Goal: Communication & Community: Answer question/provide support

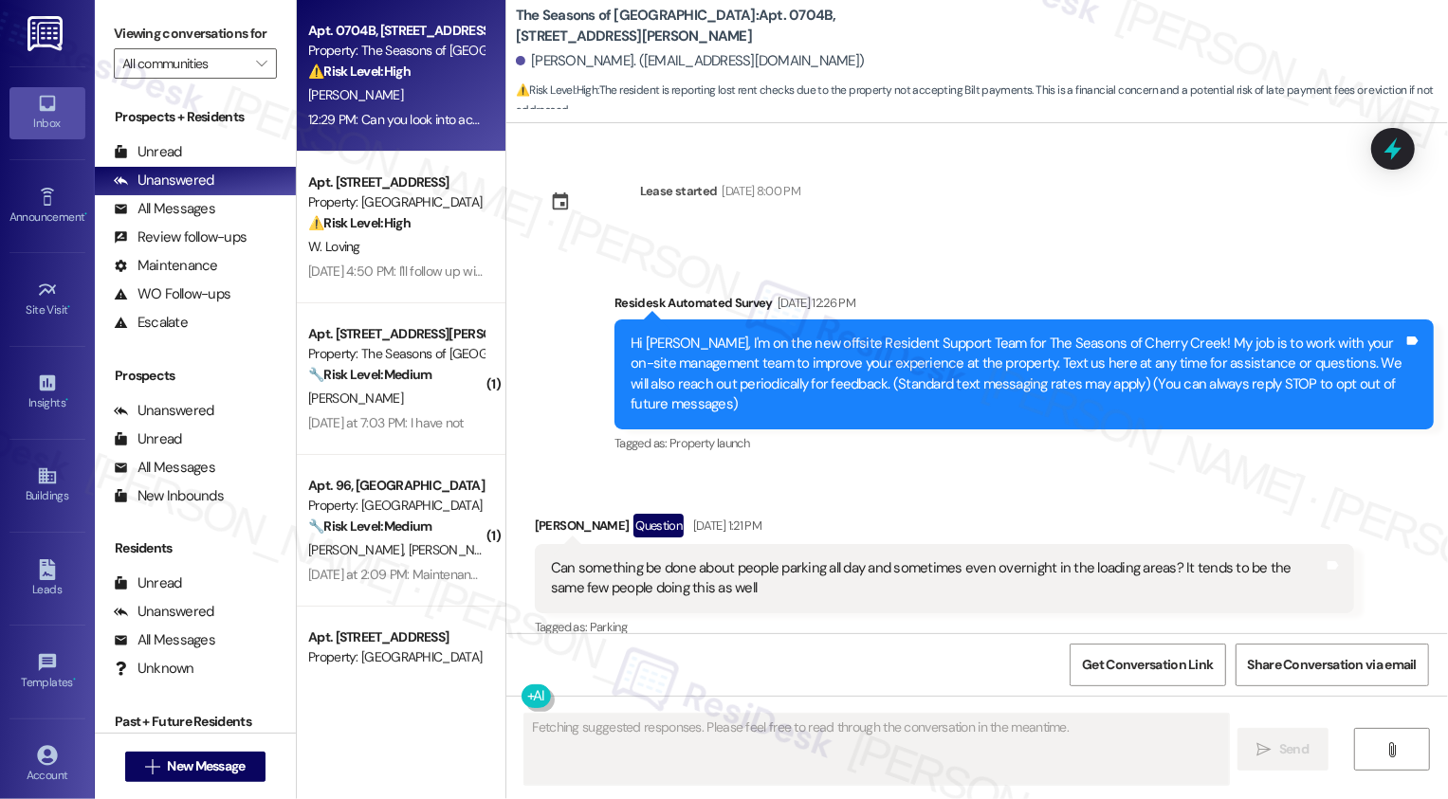
scroll to position [4814, 0]
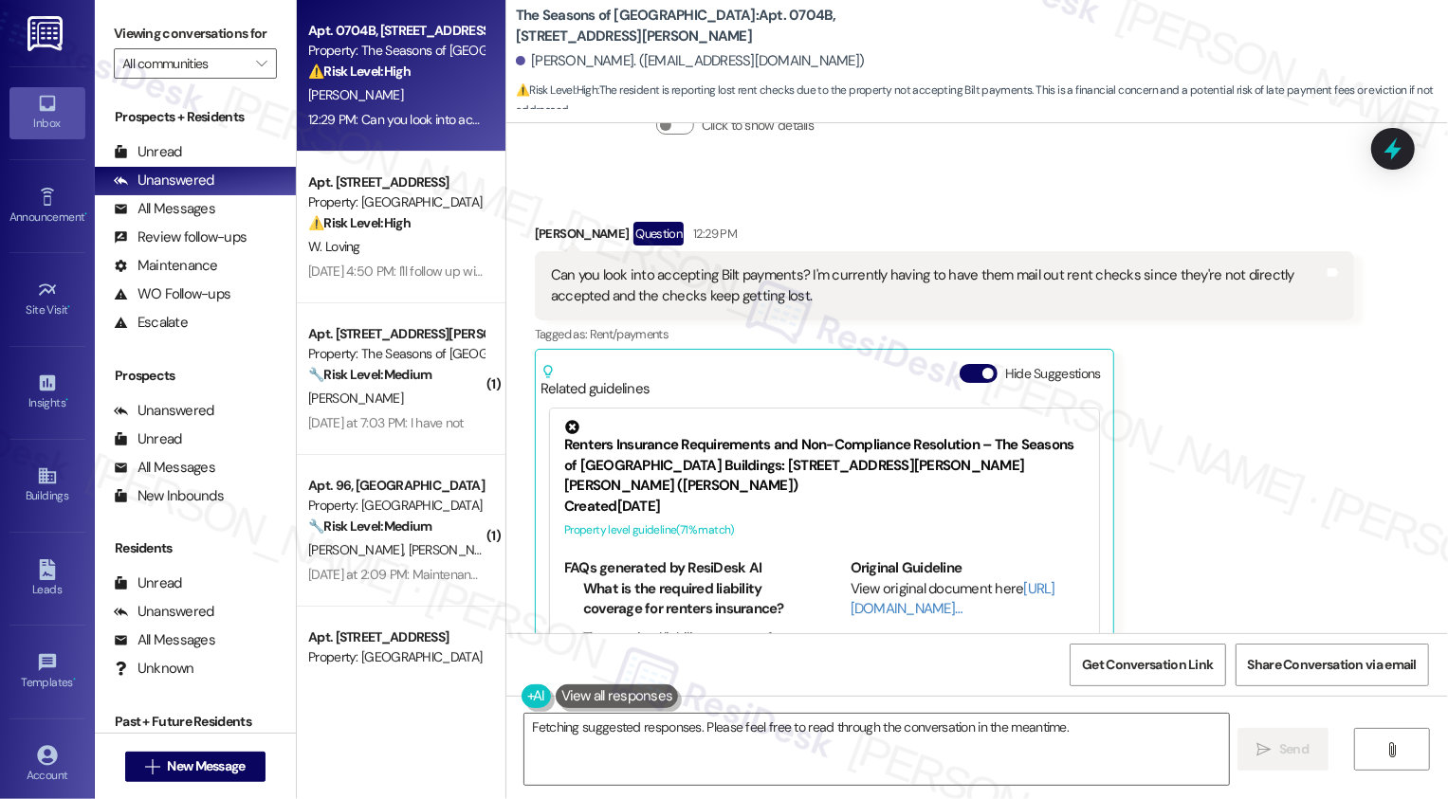
click at [1342, 406] on div "[PERSON_NAME] Question 12:29 PM Can you look into accepting Bilt payments? I'm …" at bounding box center [944, 474] width 819 height 504
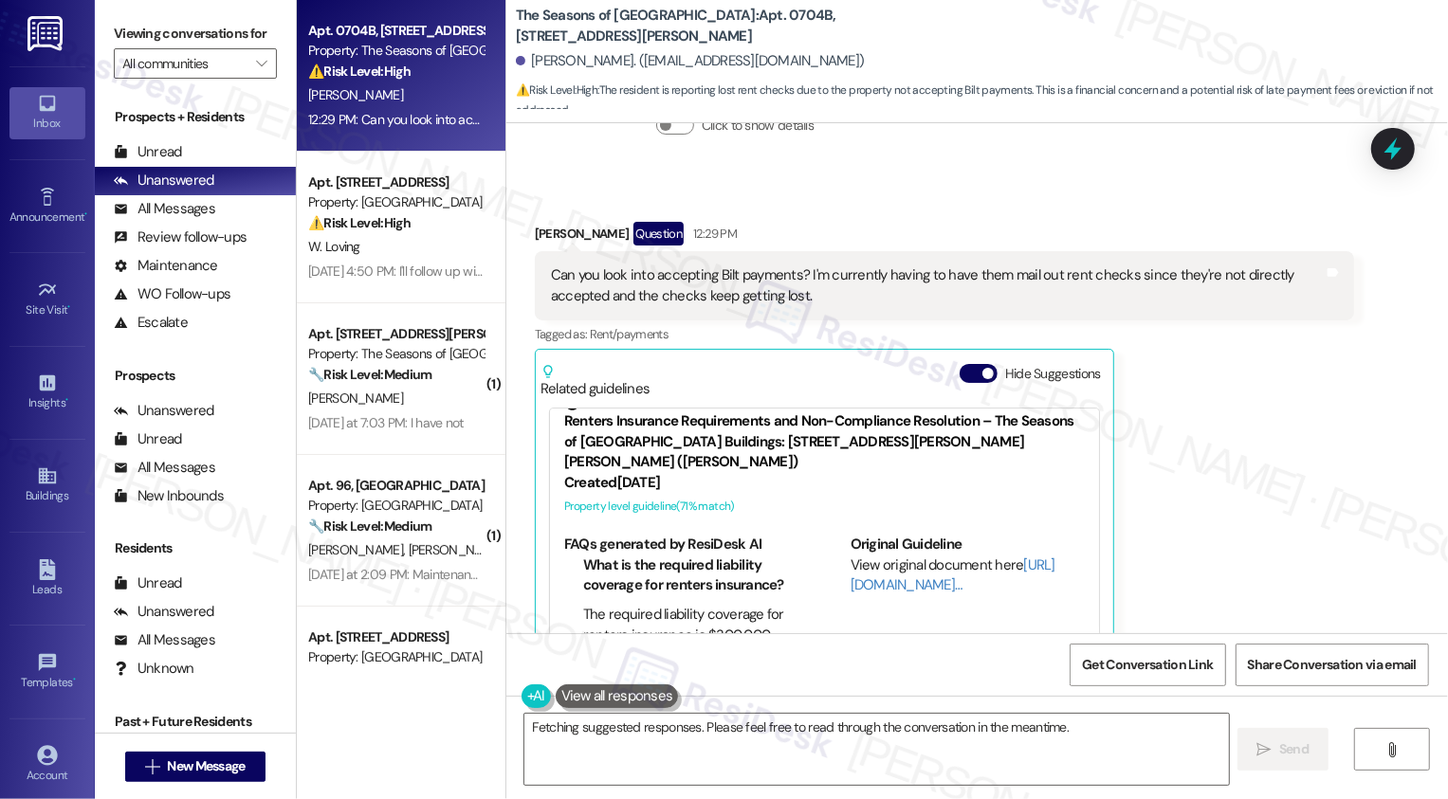
scroll to position [26, 0]
click at [880, 554] on link "[URL][DOMAIN_NAME]…" at bounding box center [953, 573] width 205 height 39
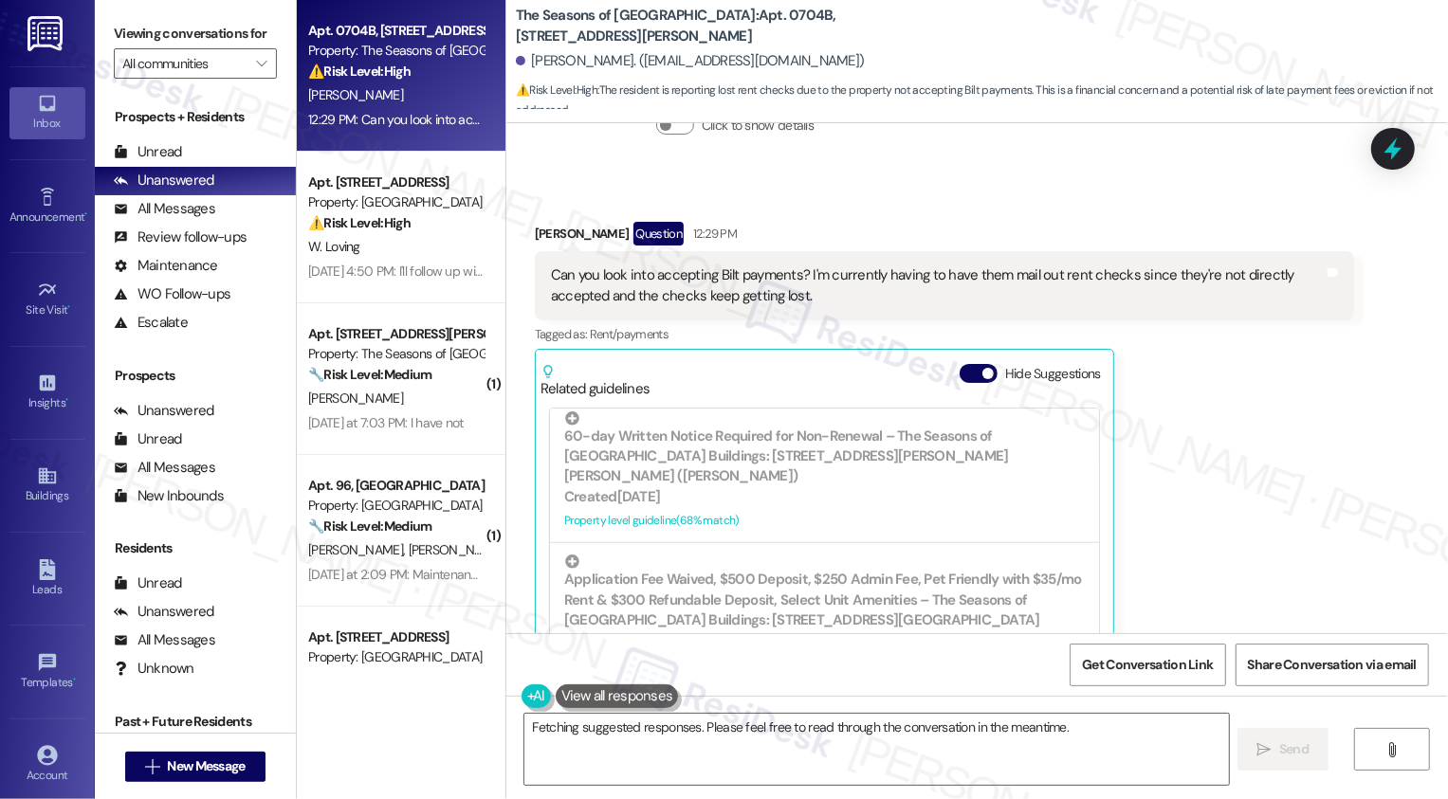
scroll to position [711, 0]
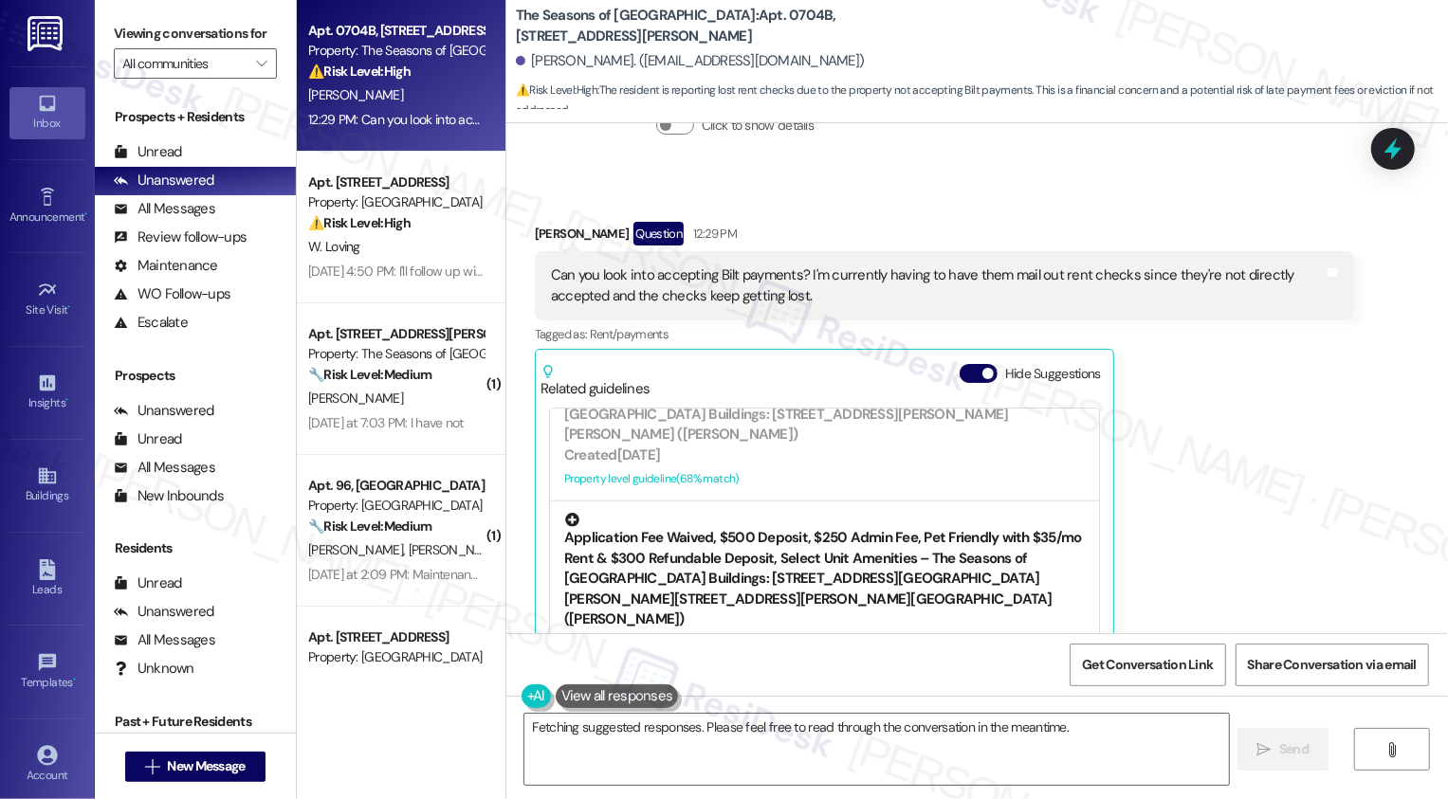
click at [833, 630] on div "Created a month ago" at bounding box center [824, 640] width 521 height 20
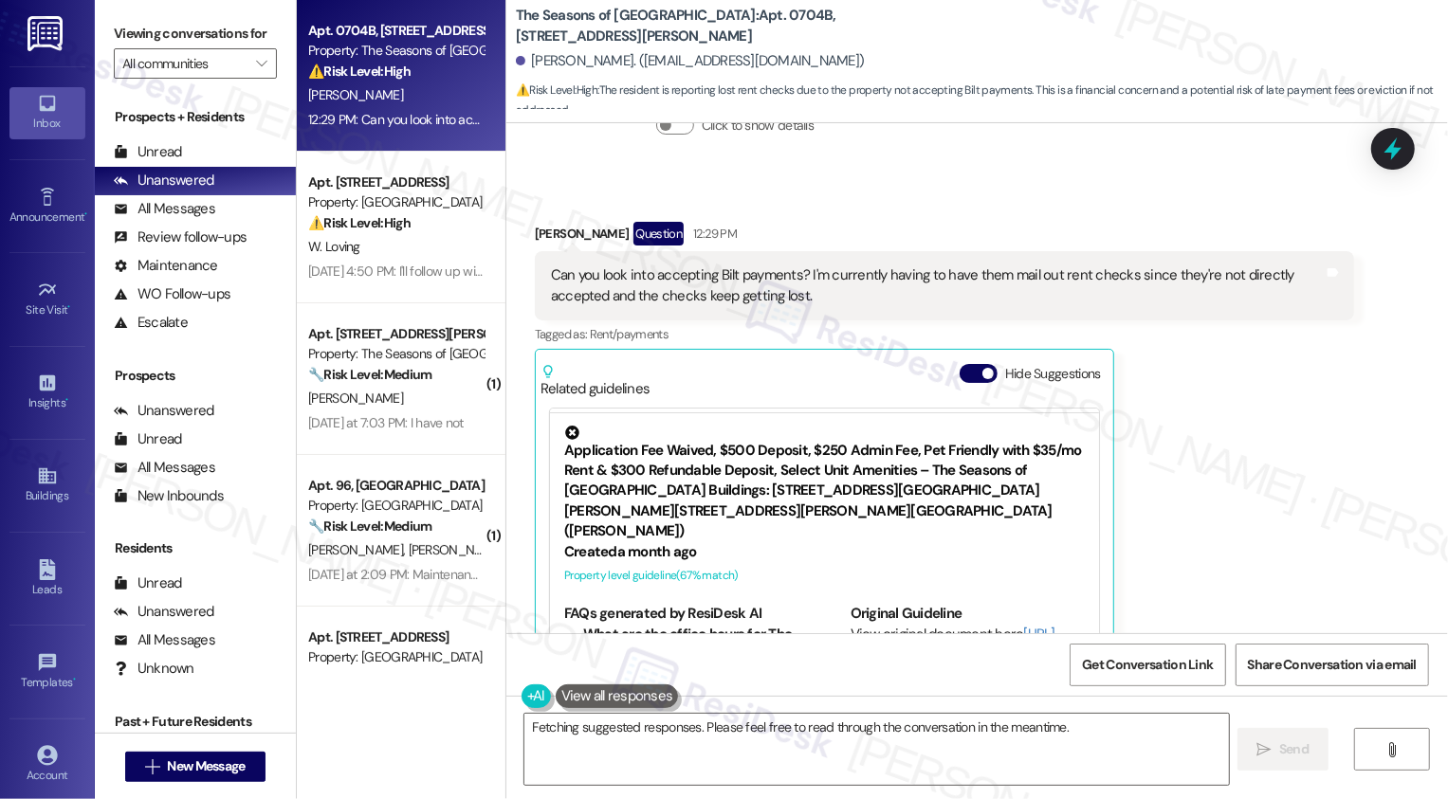
scroll to position [627, 0]
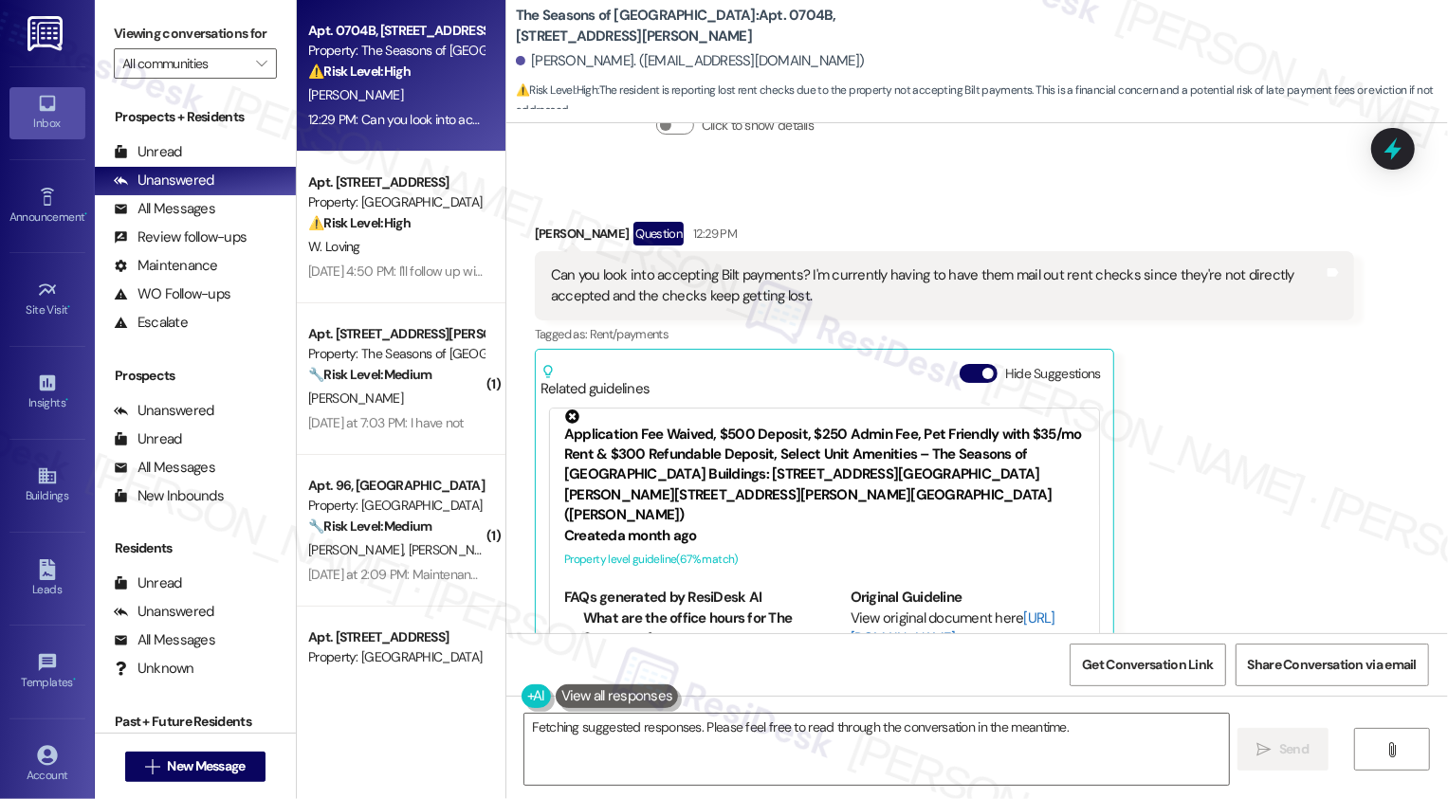
click at [876, 609] on link "[URL][DOMAIN_NAME]…" at bounding box center [953, 628] width 205 height 39
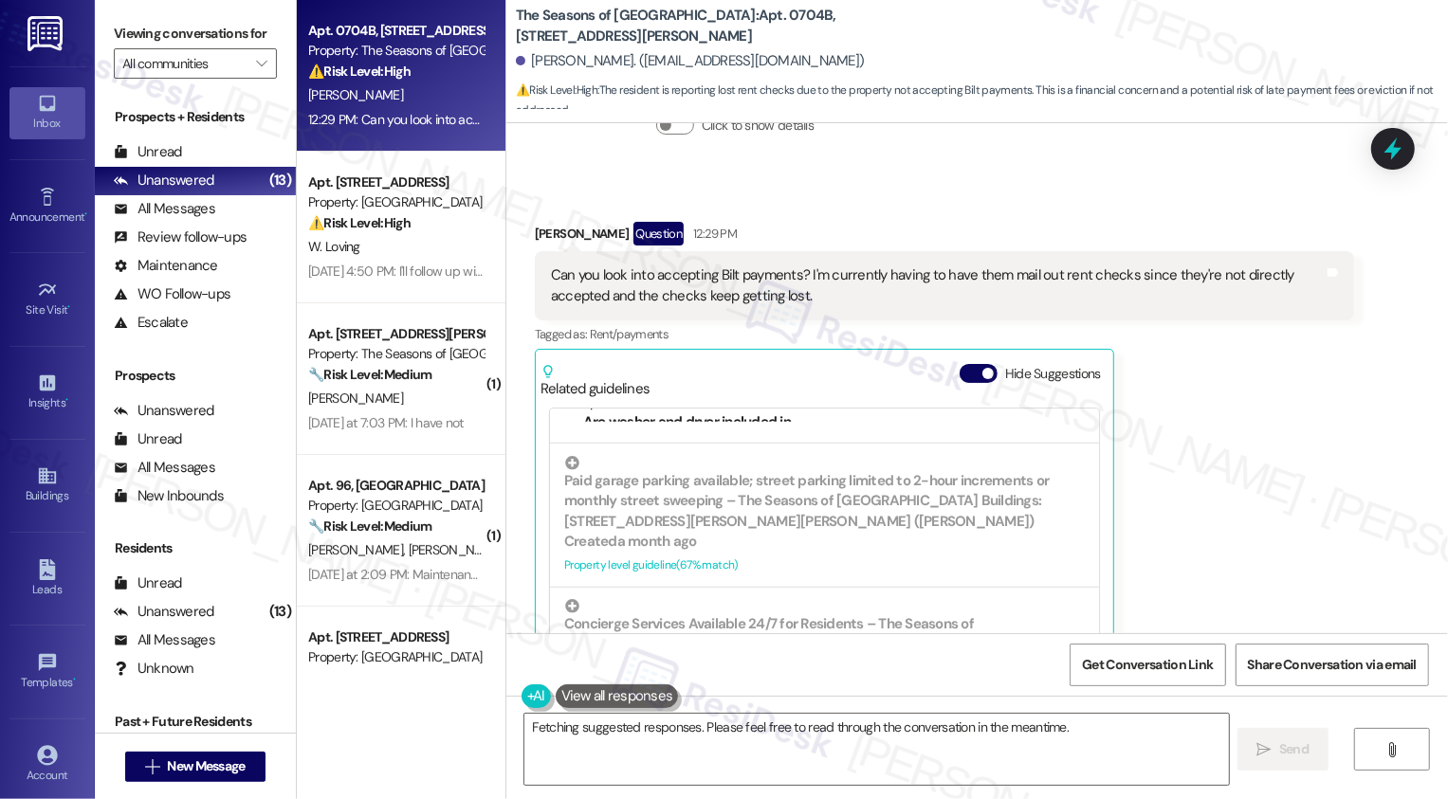
scroll to position [4790, 0]
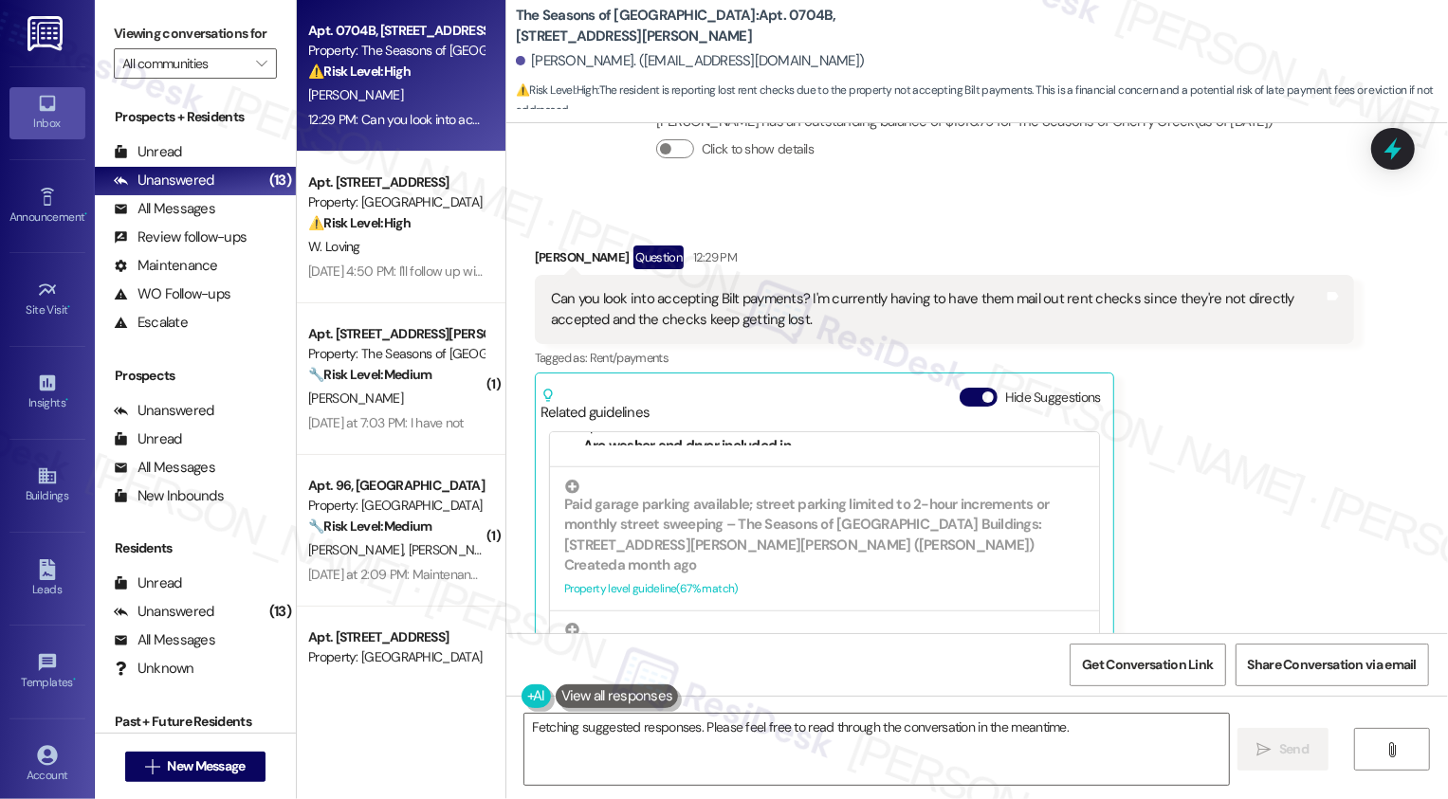
click at [1344, 404] on div "[PERSON_NAME] Question 12:29 PM Can you look into accepting Bilt payments? I'm …" at bounding box center [944, 498] width 819 height 504
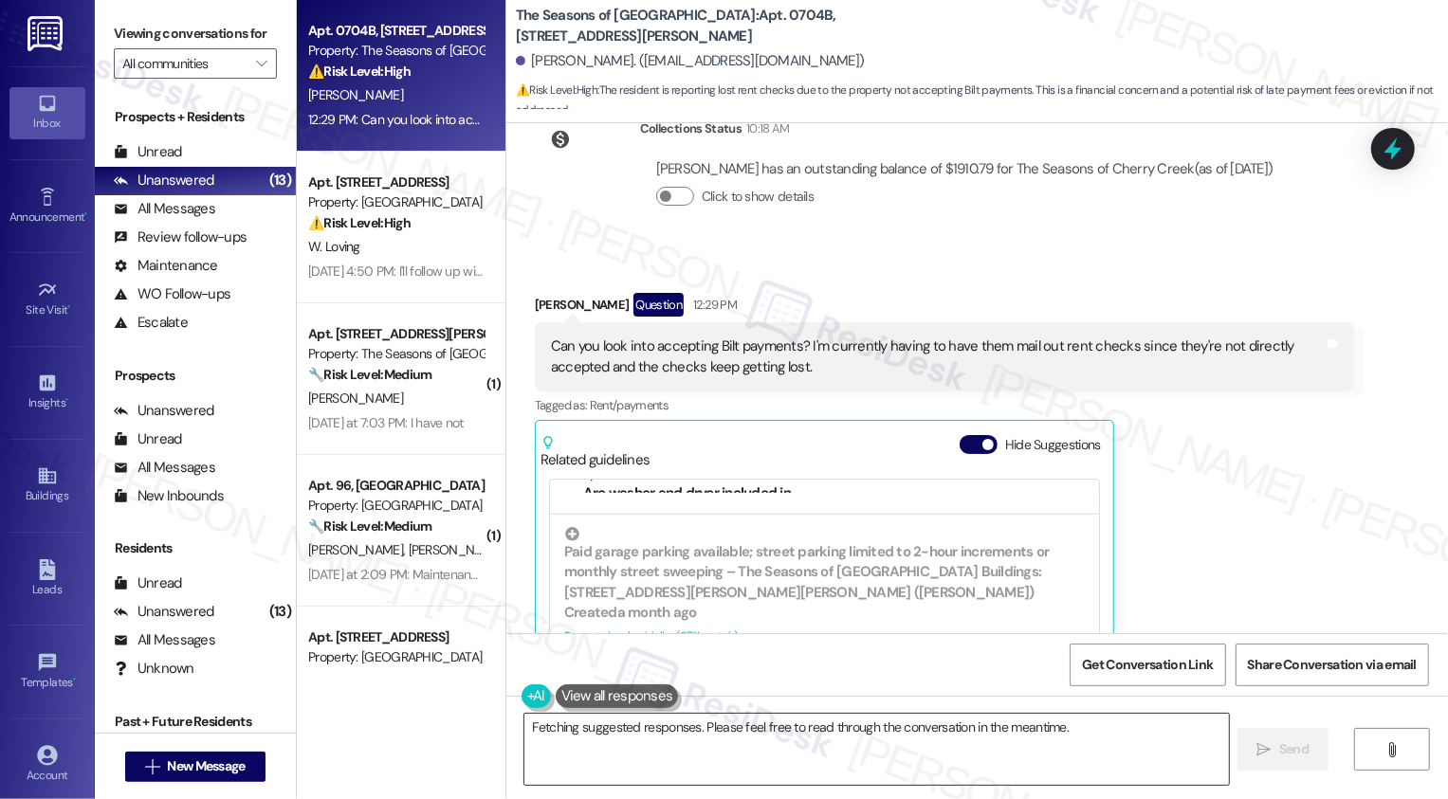
scroll to position [4728, 0]
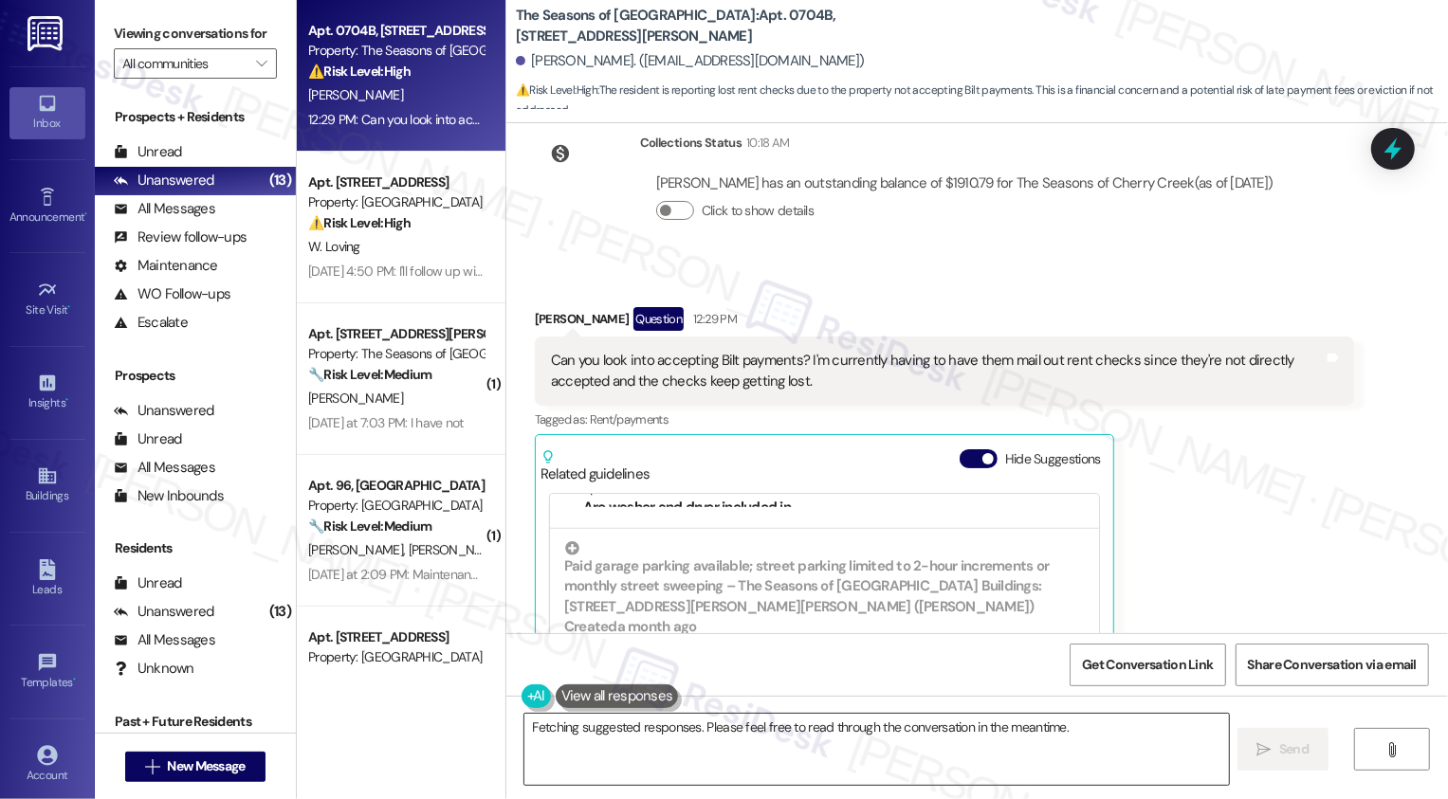
click at [656, 741] on textarea "Hi {{first_name}}! I'll look into the possibility of accepting Bilt payments an…" at bounding box center [876, 749] width 705 height 71
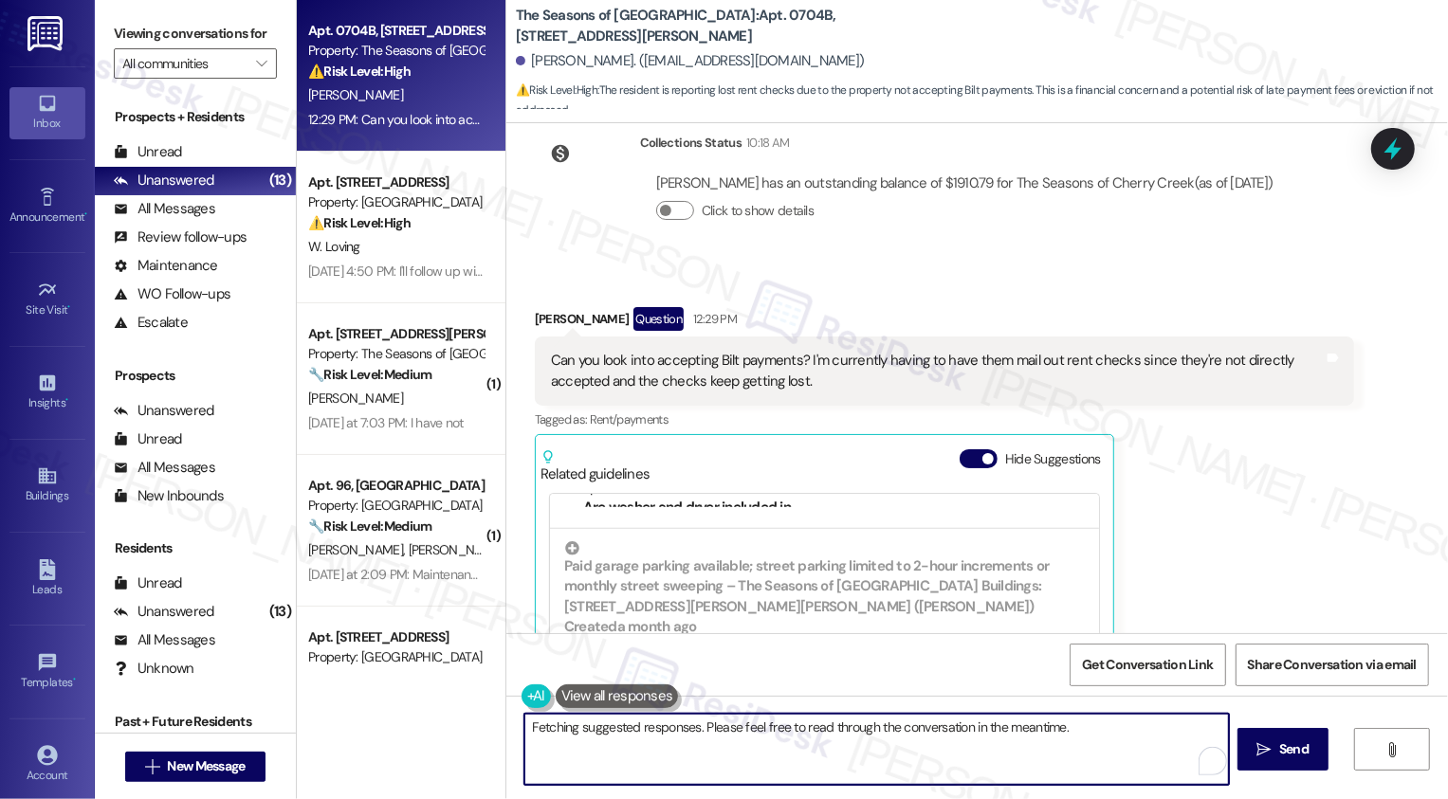
drag, startPoint x: 1162, startPoint y: 726, endPoint x: 1164, endPoint y: 778, distance: 51.2
click at [1164, 777] on textarea "Hi {{first_name}}! I'll look into the possibility of accepting Bilt payments an…" at bounding box center [876, 749] width 705 height 71
click at [952, 720] on textarea "Hi {{first_name}}! I'll look into the possibility of accepting Bilt payments an…" at bounding box center [876, 749] width 705 height 71
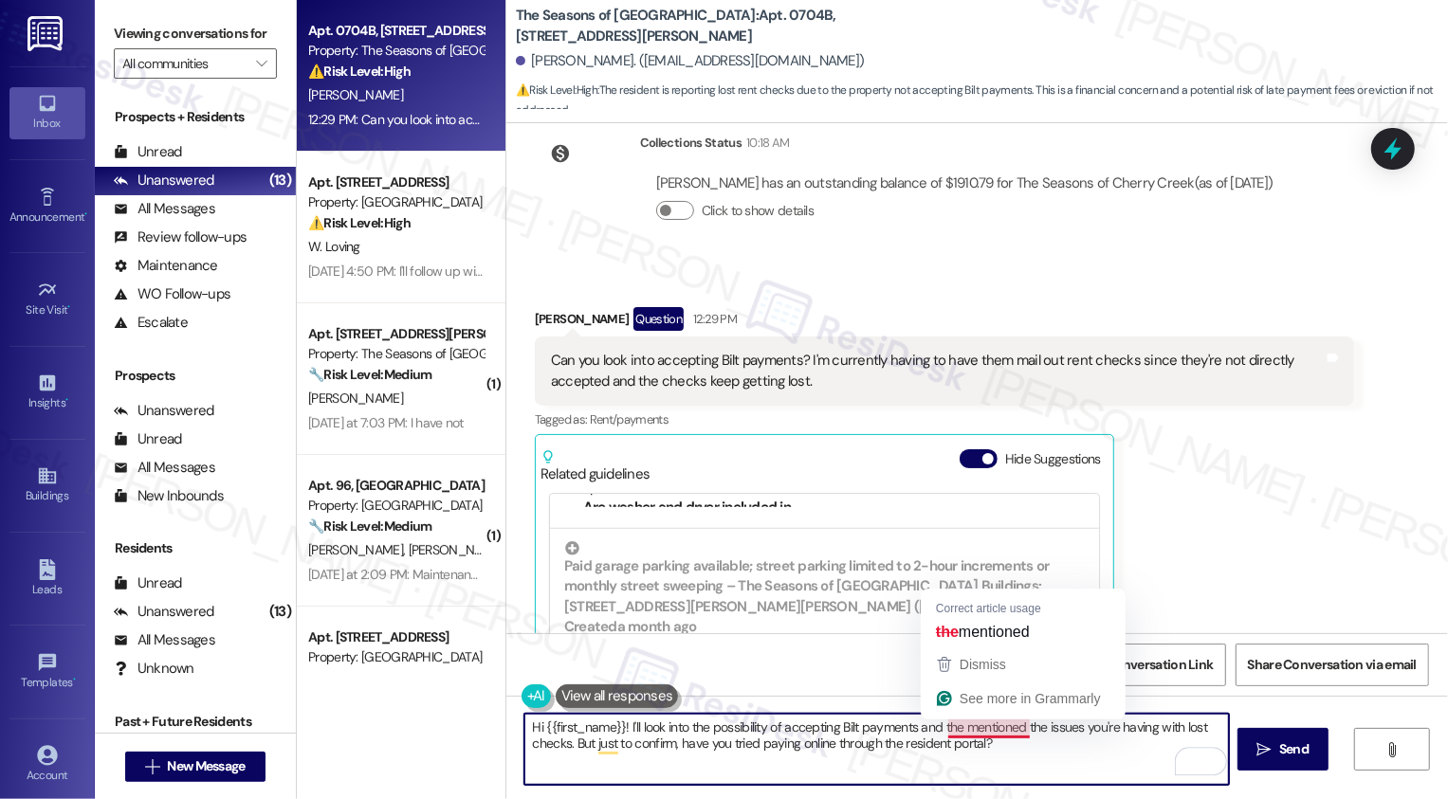
click at [960, 734] on textarea "Hi {{first_name}}! I'll look into the possibility of accepting Bilt payments an…" at bounding box center [876, 749] width 705 height 71
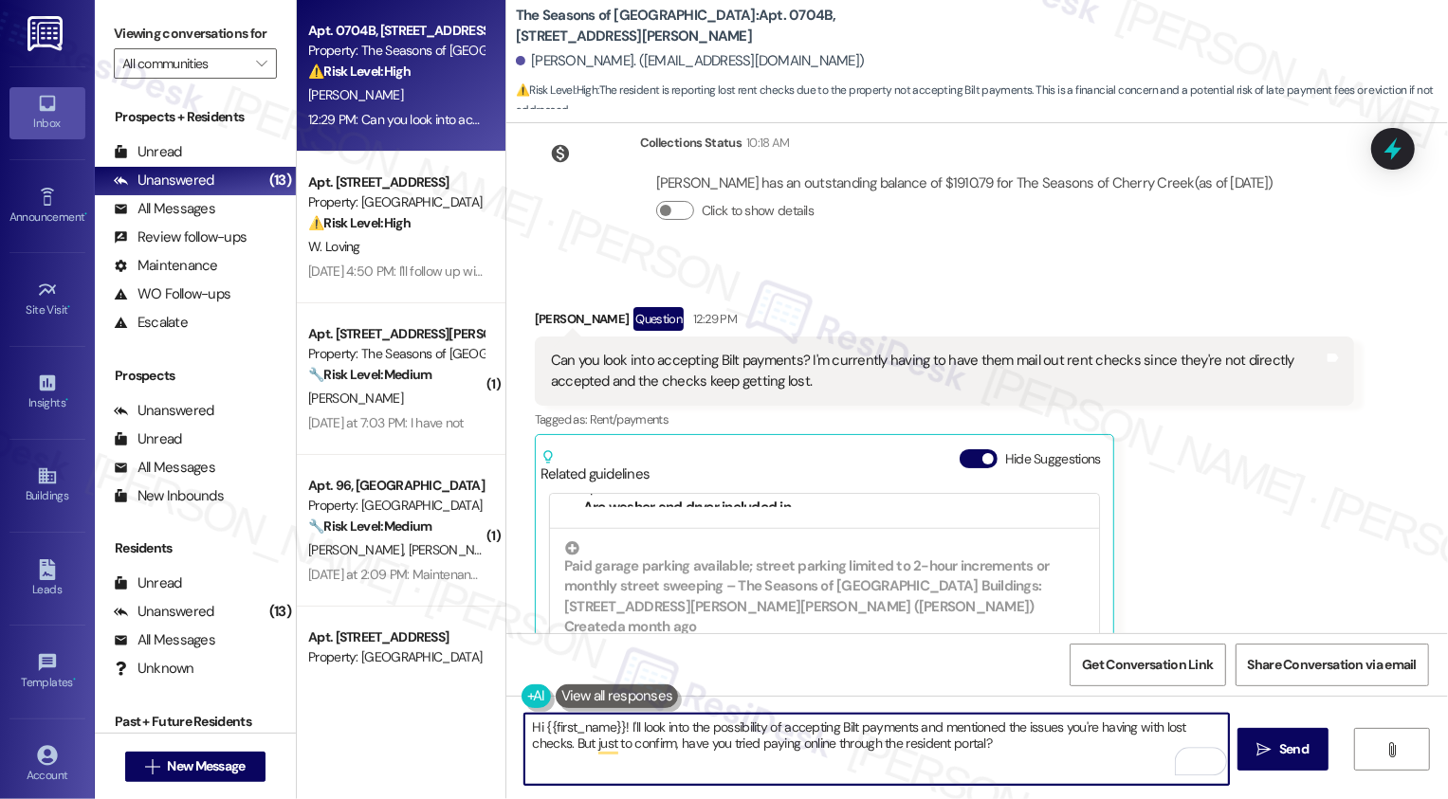
click at [992, 727] on textarea "Hi {{first_name}}! I'll look into the possibility of accepting Bilt payments an…" at bounding box center [876, 749] width 705 height 71
type textarea "Hi {{first_name}}! I'll look into the possibility of accepting Bilt payments an…"
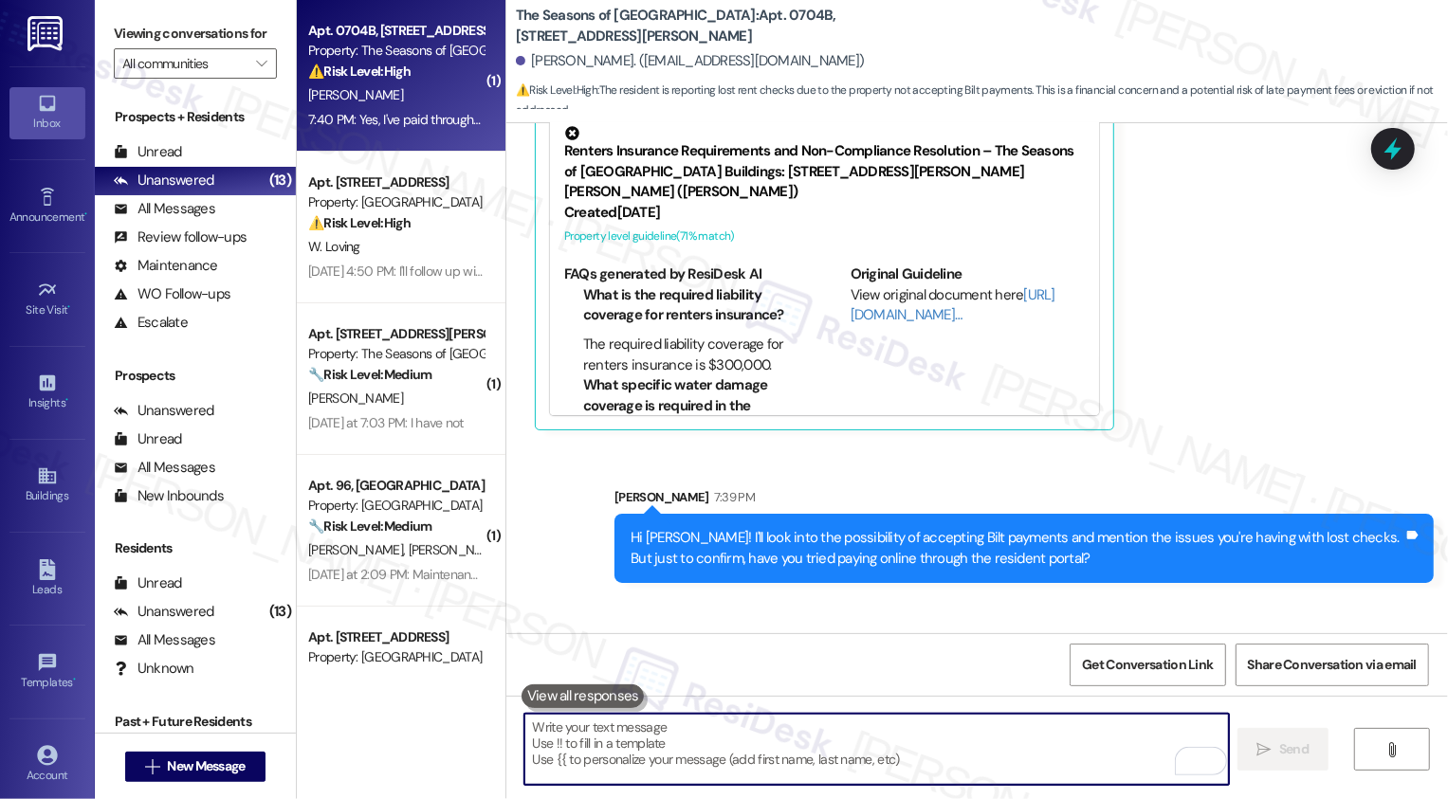
scroll to position [5119, 0]
